Goal: Task Accomplishment & Management: Use online tool/utility

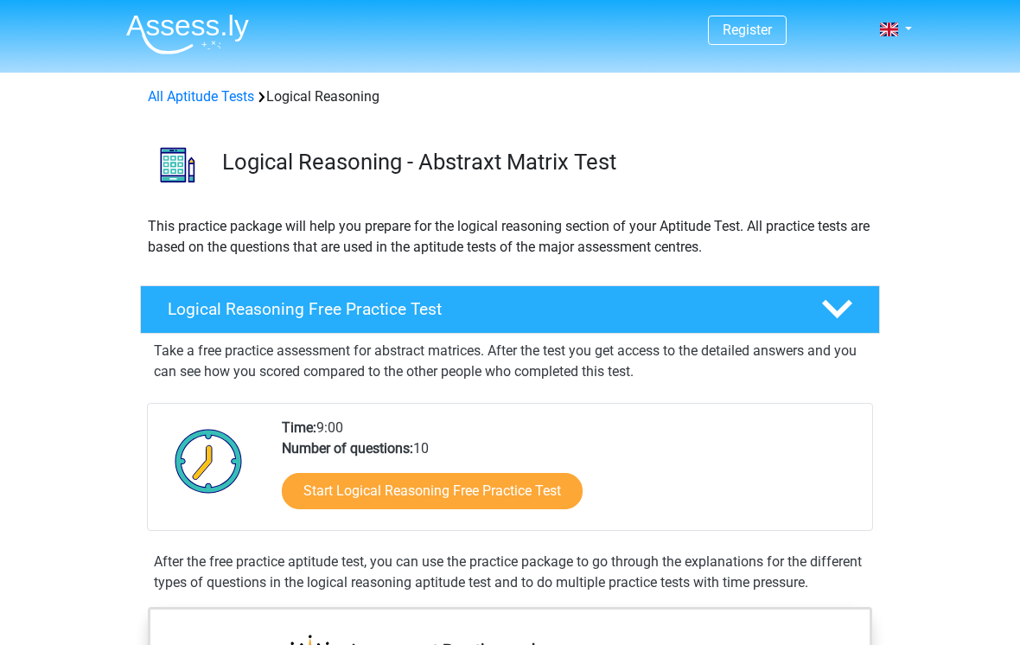
click at [459, 488] on link "Start Logical Reasoning Free Practice Test" at bounding box center [432, 491] width 301 height 36
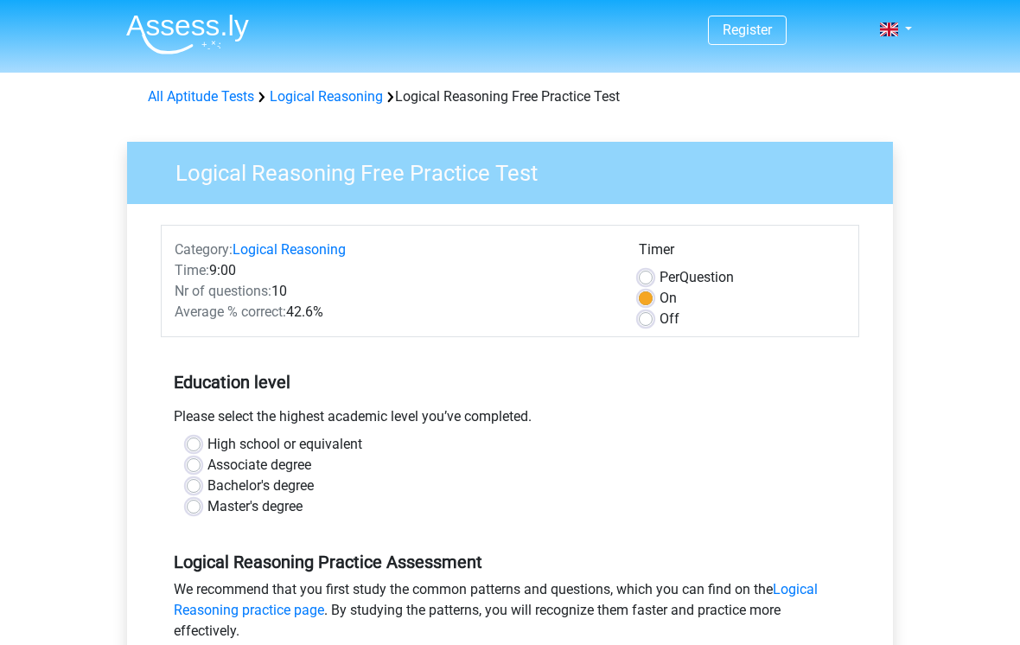
click at [208, 514] on label "Master's degree" at bounding box center [255, 506] width 95 height 21
click at [189, 514] on input "Master's degree" at bounding box center [194, 504] width 14 height 17
radio input "true"
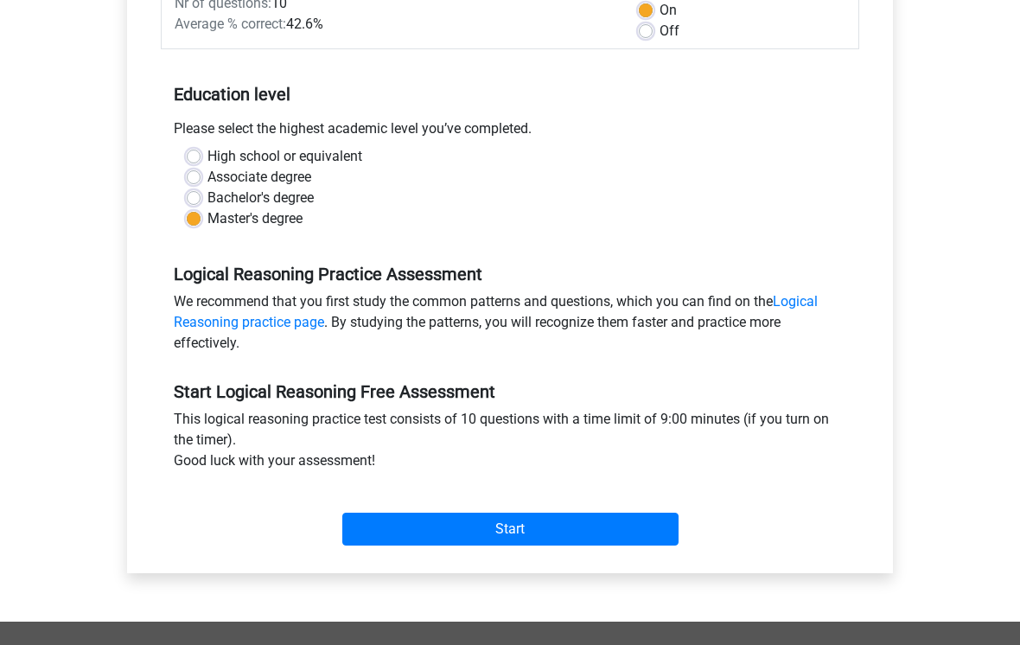
scroll to position [289, 0]
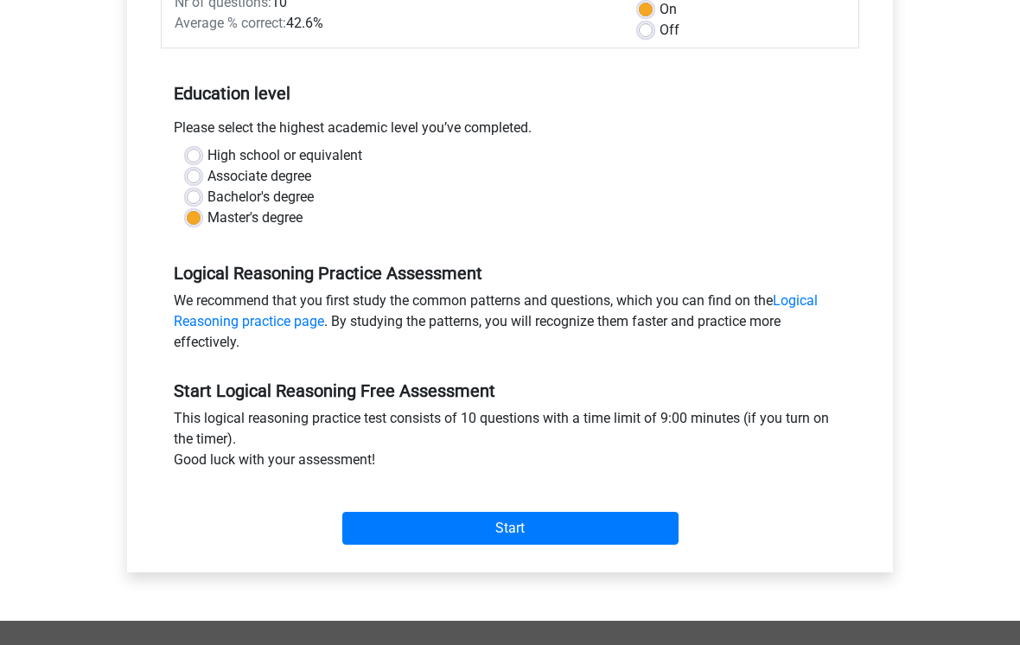
click at [532, 524] on input "Start" at bounding box center [510, 528] width 336 height 33
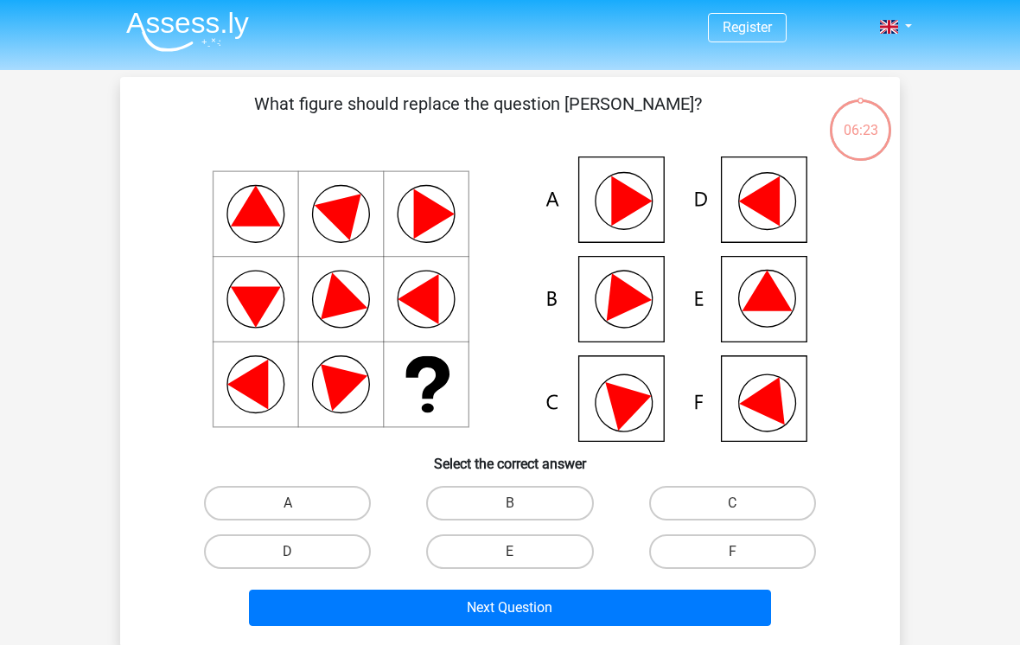
scroll to position [3, 0]
